Goal: Task Accomplishment & Management: Manage account settings

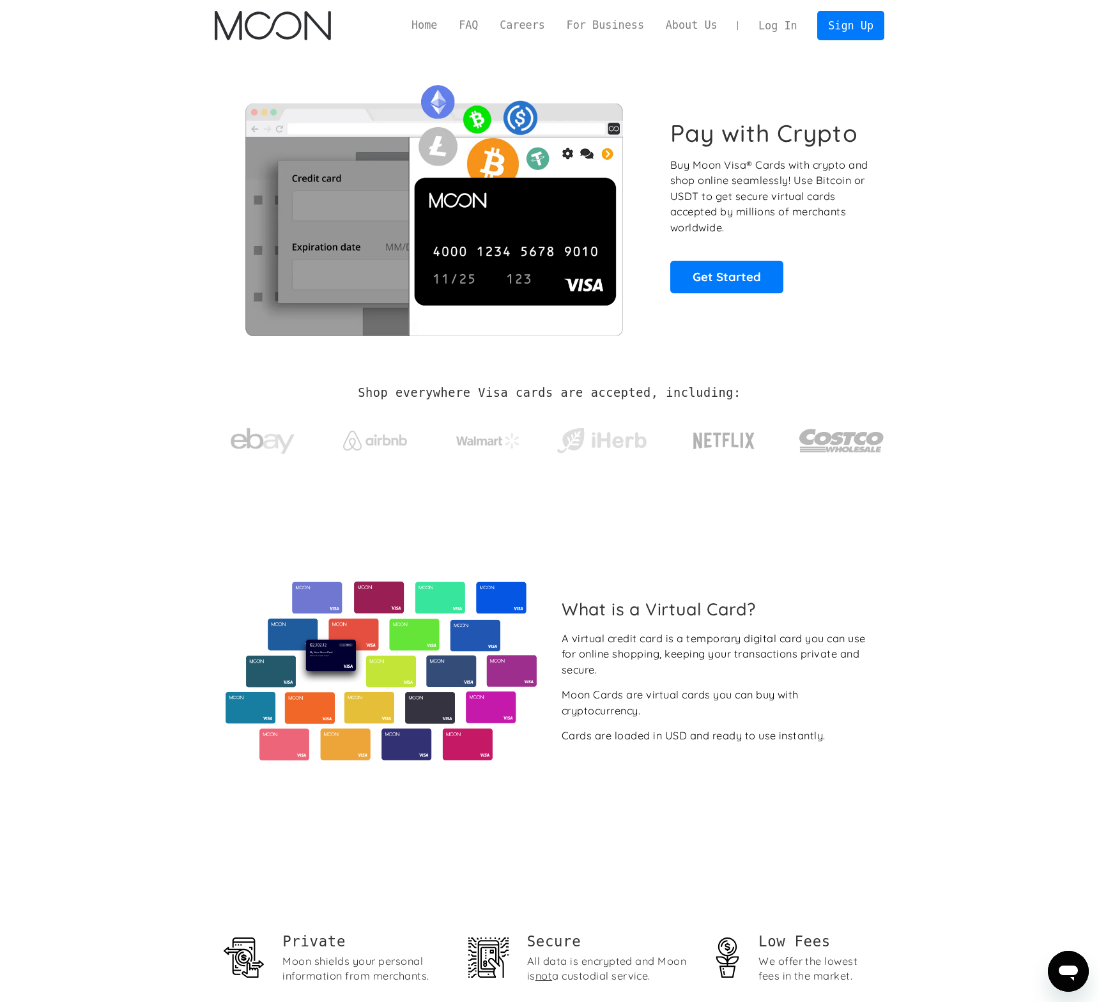
click at [785, 17] on link "Log In" at bounding box center [777, 25] width 60 height 28
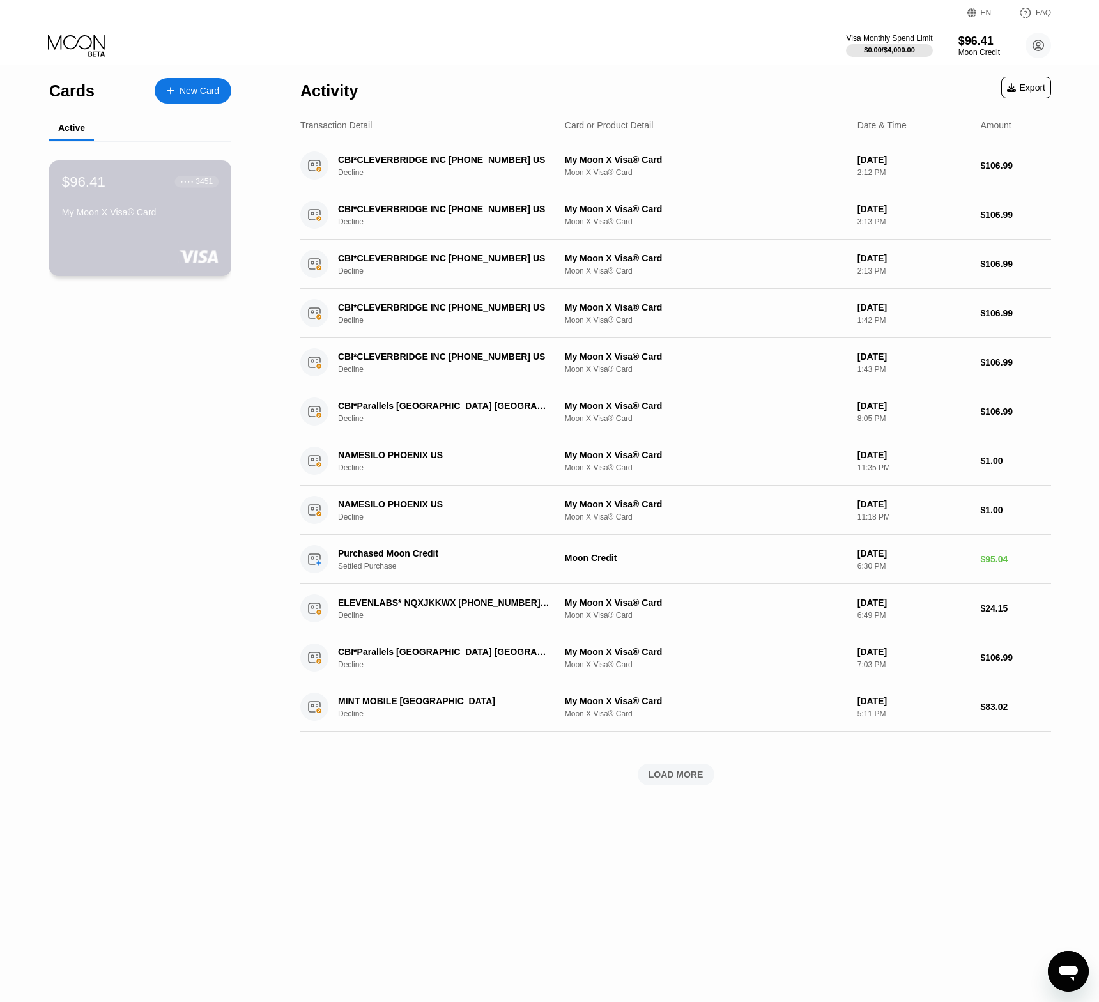
click at [105, 214] on div "My Moon X Visa® Card" at bounding box center [140, 212] width 157 height 10
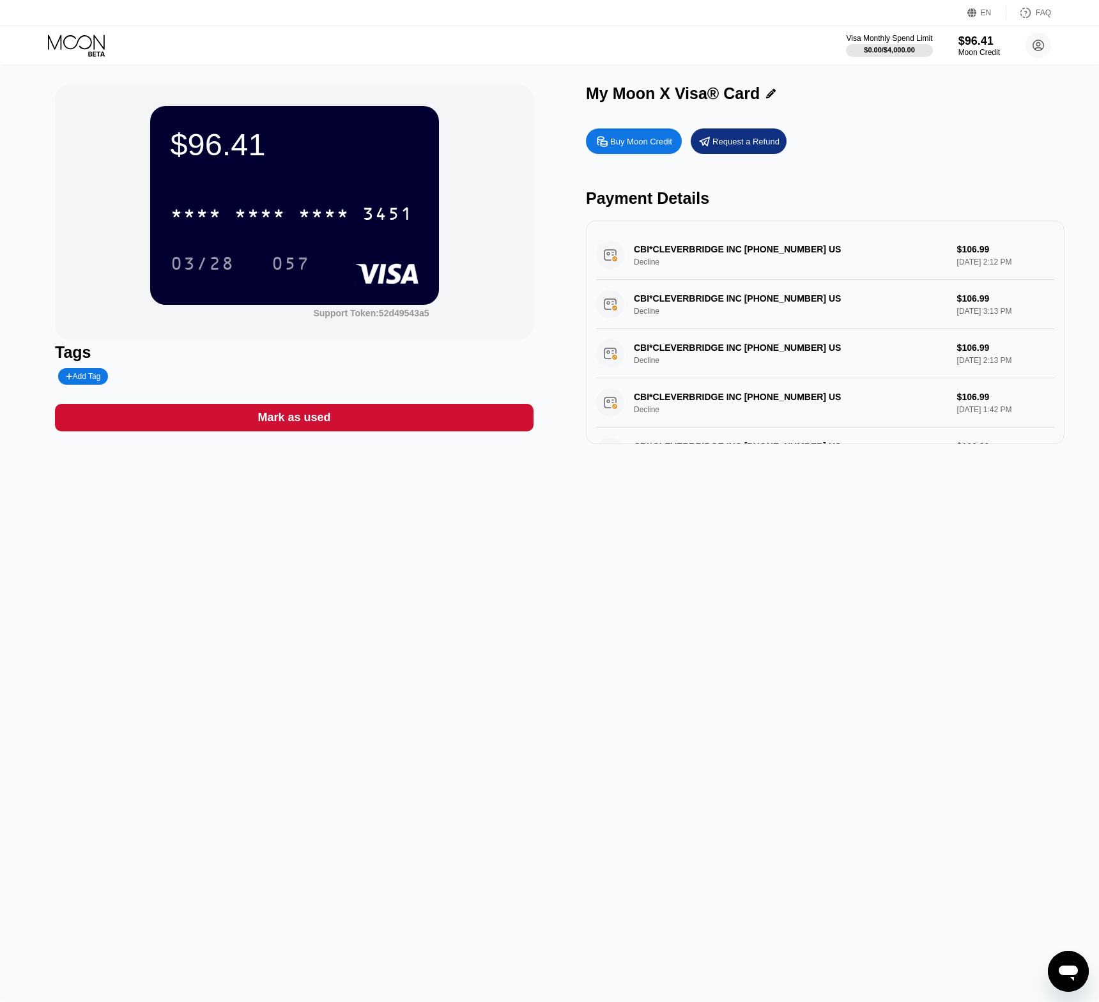
click at [671, 643] on div "$96.41 * * * * * * * * * * * * 3451 03/28 057 Support Token: 52d49543a5 Tags Ad…" at bounding box center [549, 533] width 1099 height 936
click at [286, 225] on div "* * * *" at bounding box center [259, 215] width 51 height 20
click at [279, 218] on div "6500" at bounding box center [259, 215] width 51 height 20
click at [653, 504] on div "$96.41 * * * * * * * * * * * * 3451 03/28 057 Support Token: 52d49543a5 Tags Ad…" at bounding box center [549, 533] width 1099 height 936
click at [756, 527] on div "$96.41 * * * * * * * * * * * * 3451 03/28 057 Support Token: 52d49543a5 Tags Ad…" at bounding box center [549, 533] width 1099 height 936
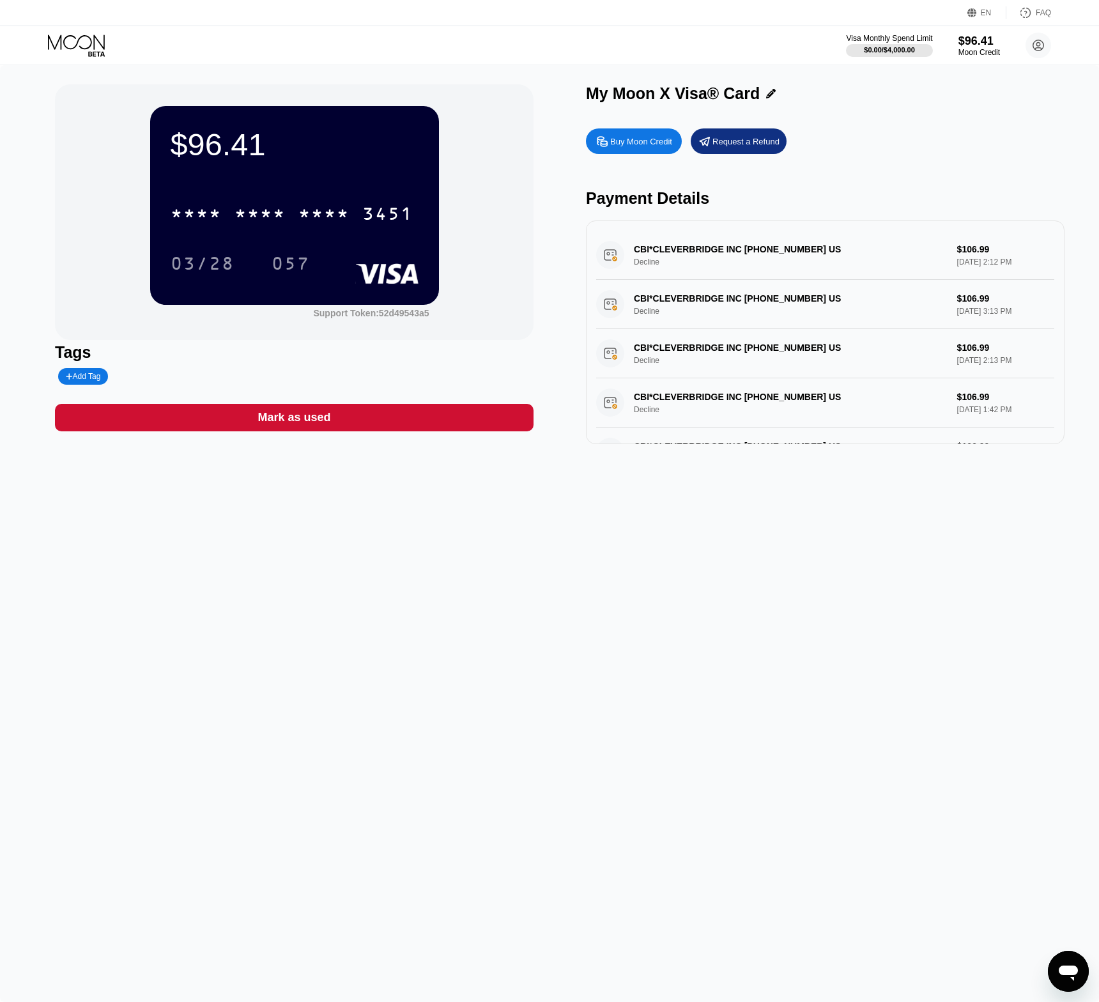
click at [740, 602] on div "$96.41 * * * * * * * * * * * * 3451 03/28 057 Support Token: 52d49543a5 Tags Ad…" at bounding box center [549, 533] width 1099 height 936
